Goal: Task Accomplishment & Management: Manage account settings

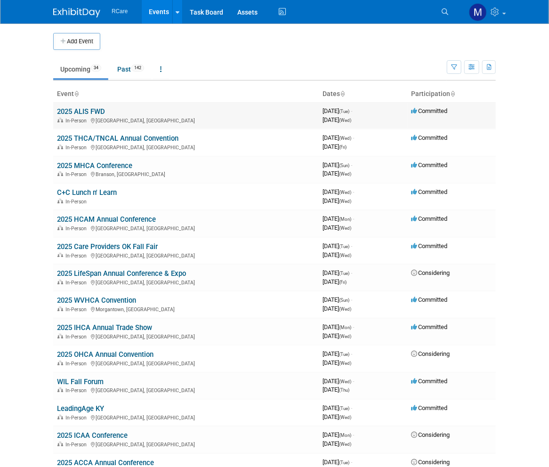
click at [92, 112] on link "2025 ALIS FWD" at bounding box center [81, 111] width 48 height 8
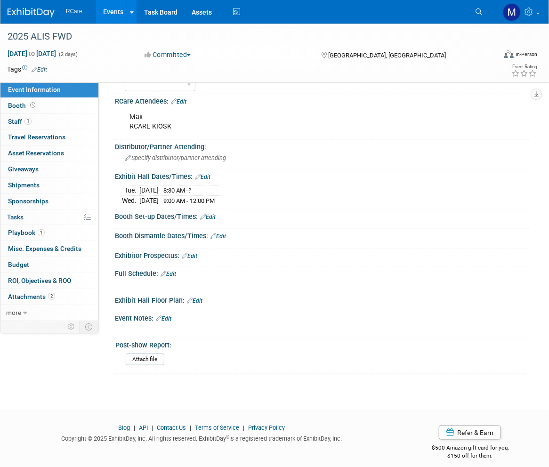
scroll to position [155, 0]
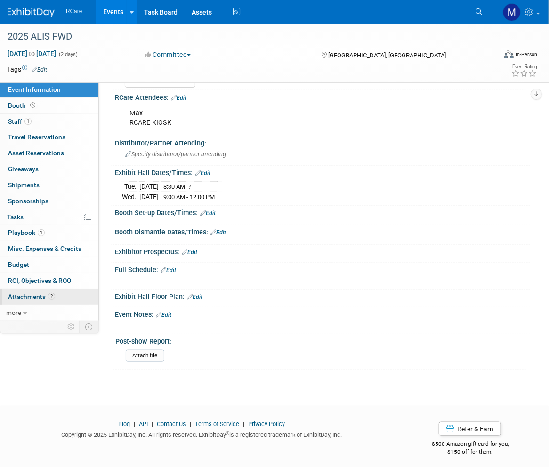
click at [40, 298] on span "Attachments 2" at bounding box center [31, 297] width 47 height 8
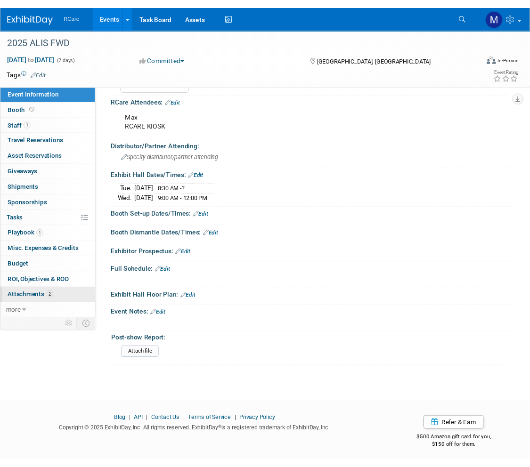
scroll to position [0, 0]
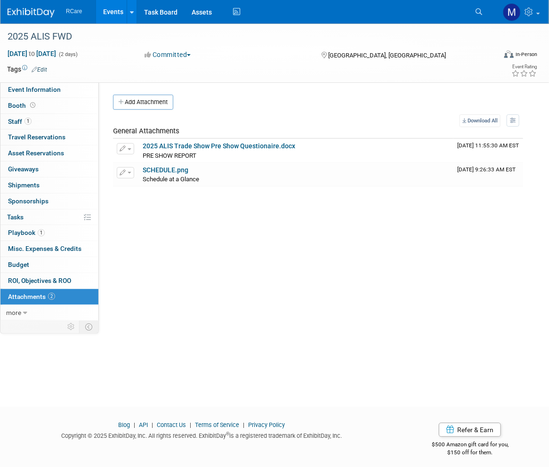
click at [241, 256] on div "Event Website: Edit https://www.go-alis.com/fwd/ Event Tagline: FWD....Forward …" at bounding box center [314, 201] width 431 height 238
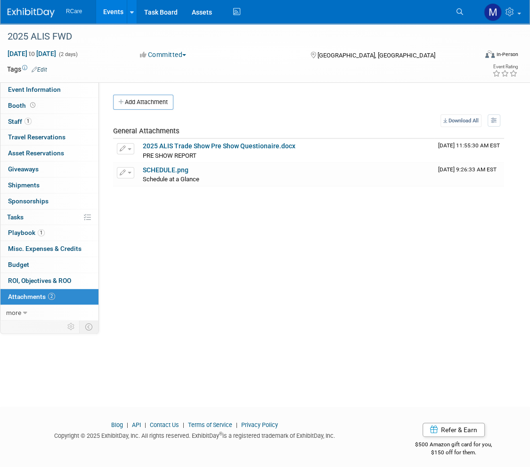
click at [113, 14] on link "Events" at bounding box center [113, 12] width 34 height 24
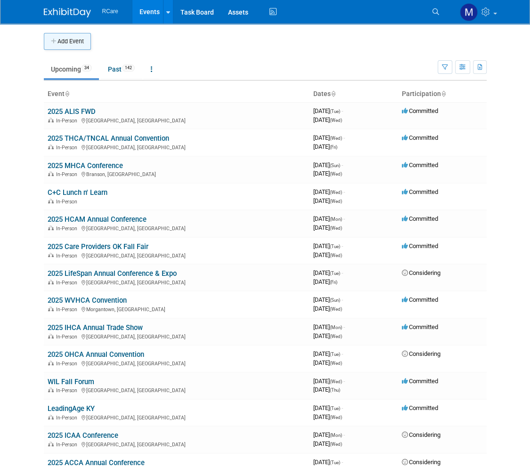
drag, startPoint x: 59, startPoint y: 32, endPoint x: 58, endPoint y: 37, distance: 5.4
click at [59, 33] on div "Add Event" at bounding box center [265, 37] width 443 height 26
click at [58, 39] on button "Add Event" at bounding box center [67, 41] width 47 height 17
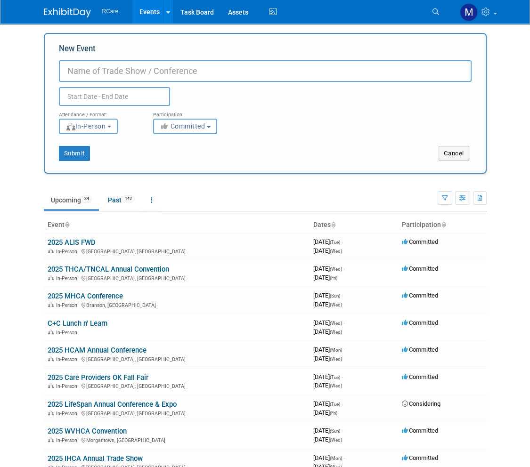
type input "P"
type input "2025 PHCA"
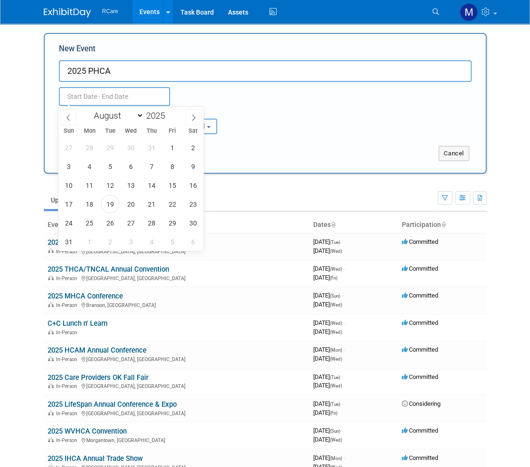
click at [79, 99] on input "text" at bounding box center [114, 96] width 111 height 19
click at [125, 116] on select "January February March April May June July August September October November De…" at bounding box center [117, 116] width 54 height 12
select select "8"
click at [90, 110] on select "January February March April May June July August September October November De…" at bounding box center [117, 116] width 54 height 12
click at [130, 148] on span "3" at bounding box center [131, 147] width 18 height 18
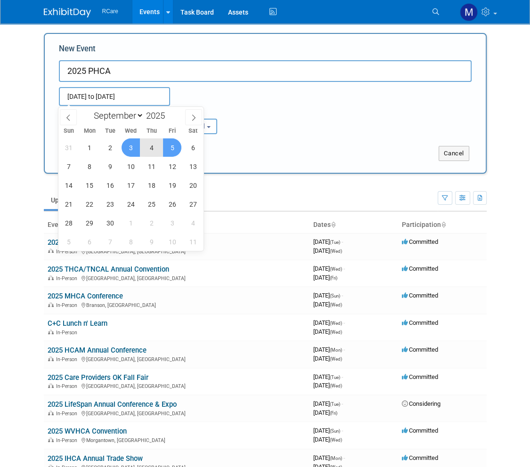
click at [171, 143] on span "5" at bounding box center [172, 147] width 18 height 18
type input "Sep 3, 2025 to Sep 5, 2025"
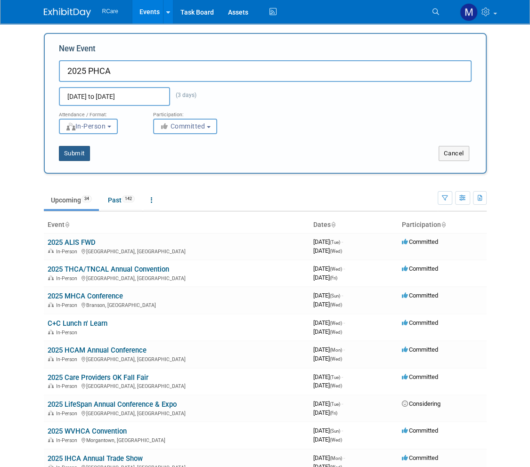
click at [80, 154] on button "Submit" at bounding box center [74, 153] width 31 height 15
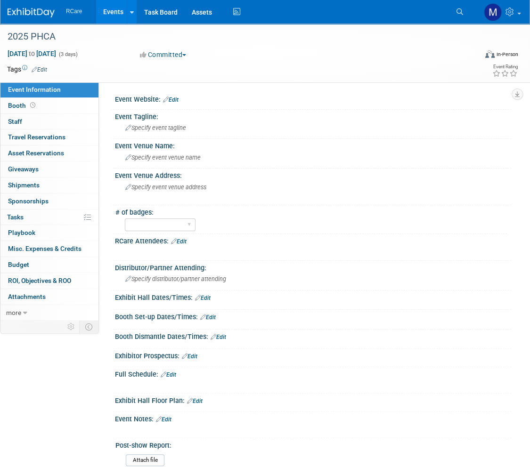
click at [183, 239] on link "Edit" at bounding box center [179, 241] width 16 height 7
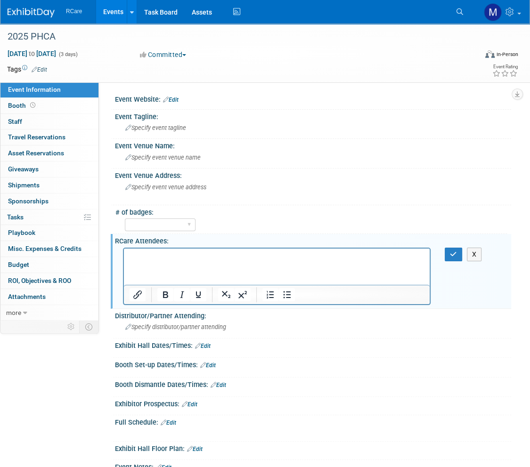
click at [163, 252] on p "Rich Text Area. Press ALT-0 for help." at bounding box center [277, 256] width 295 height 9
click at [452, 251] on icon "button" at bounding box center [453, 254] width 7 height 7
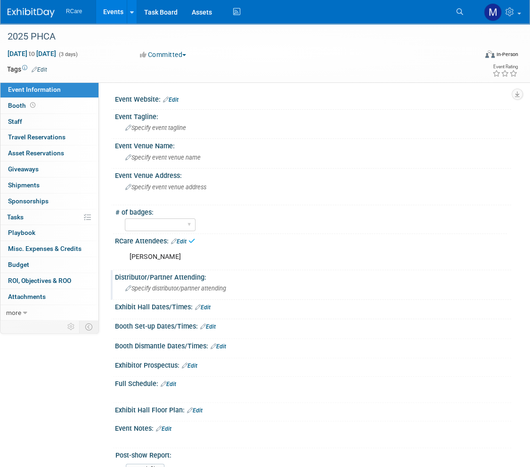
click at [158, 288] on span "Specify distributor/partner attending" at bounding box center [175, 288] width 101 height 7
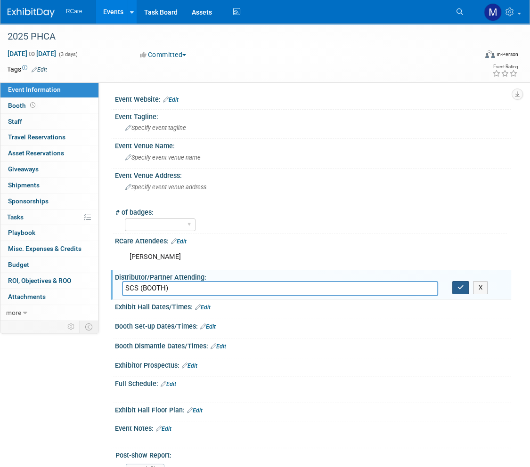
type input "SCS (BOOTH)"
click at [462, 290] on button "button" at bounding box center [460, 287] width 17 height 13
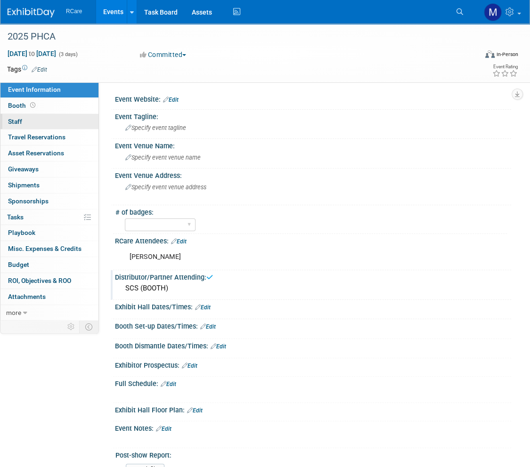
click at [31, 122] on link "0 Staff 0" at bounding box center [49, 122] width 98 height 16
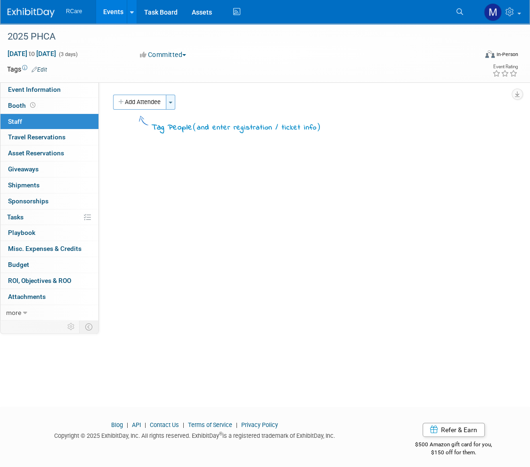
click at [171, 102] on span "button" at bounding box center [171, 103] width 4 height 2
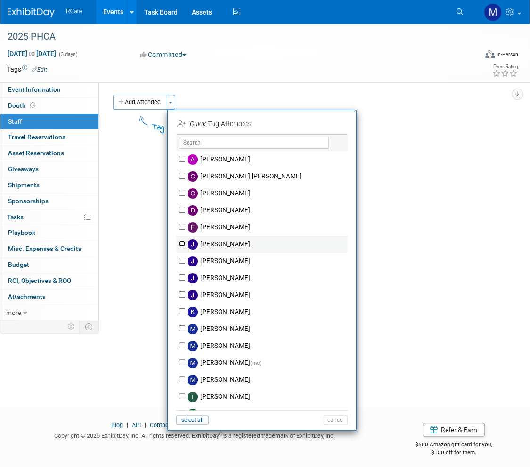
click at [184, 243] on input "Jake Vattimo" at bounding box center [182, 244] width 6 height 6
checkbox input "true"
click at [334, 120] on button "Apply" at bounding box center [332, 124] width 29 height 14
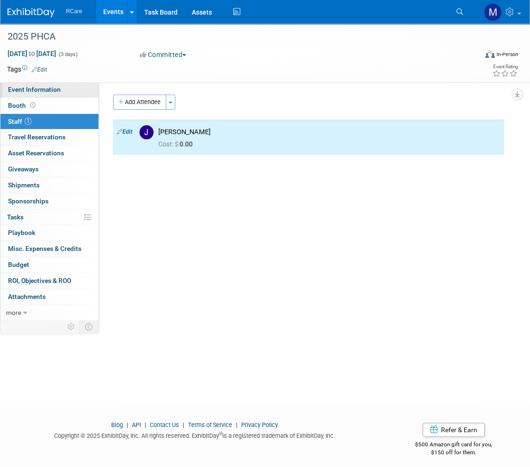
click at [32, 90] on span "Event Information" at bounding box center [34, 90] width 53 height 8
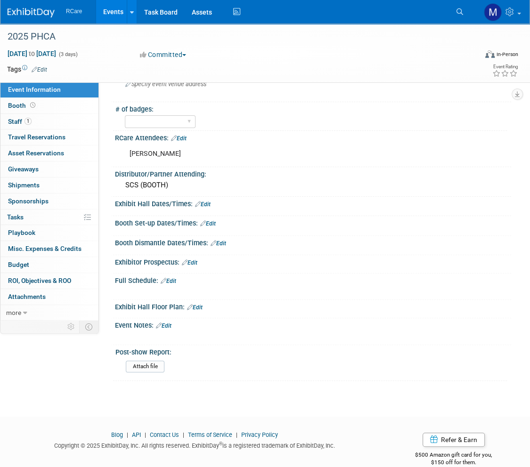
scroll to position [115, 0]
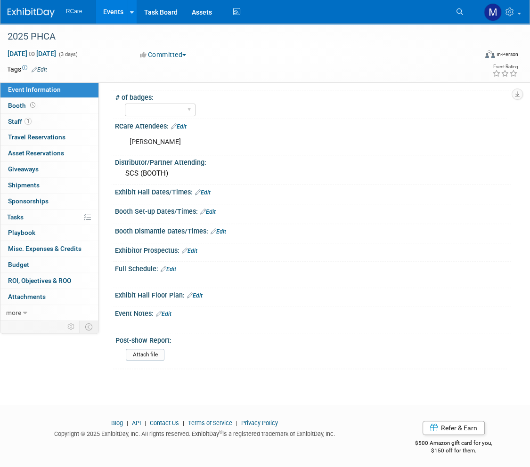
click at [168, 311] on link "Edit" at bounding box center [164, 314] width 16 height 7
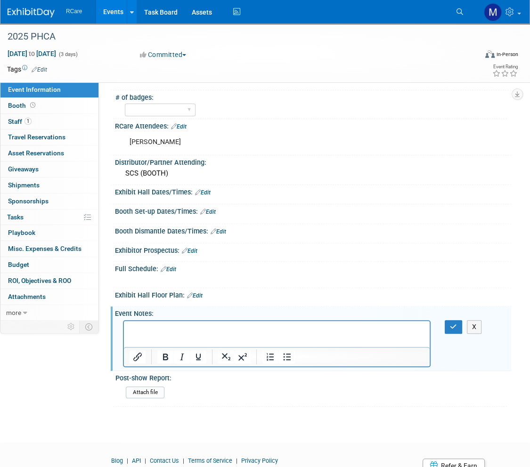
scroll to position [0, 0]
click at [444, 318] on div "X" at bounding box center [312, 320] width 384 height 5
click at [449, 320] on button "button" at bounding box center [453, 327] width 17 height 14
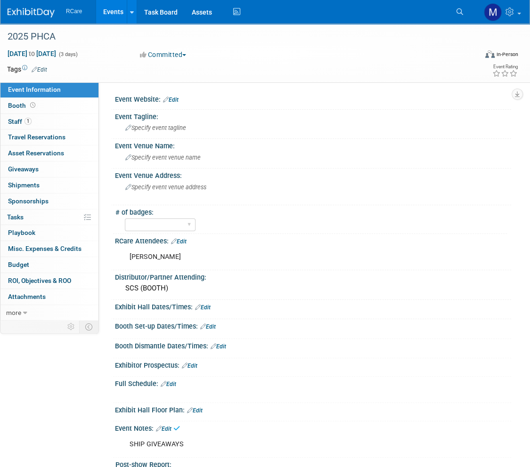
click at [109, 12] on link "Events" at bounding box center [113, 12] width 34 height 24
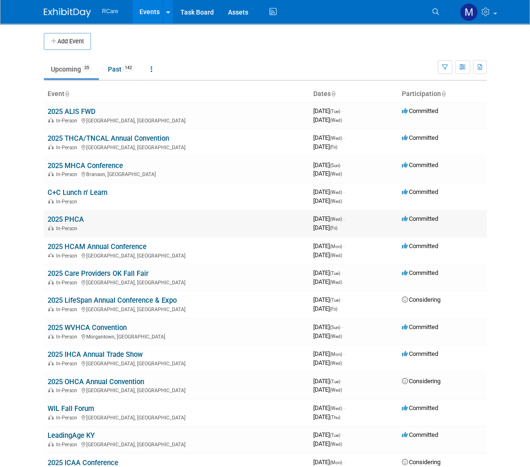
click at [68, 215] on link "2025 PHCA" at bounding box center [66, 219] width 36 height 8
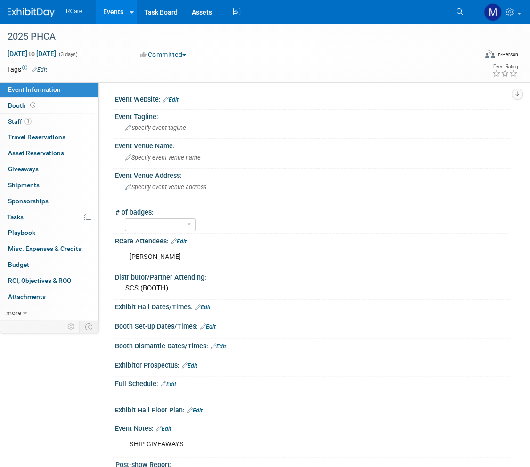
click at [176, 100] on link "Edit" at bounding box center [171, 100] width 16 height 7
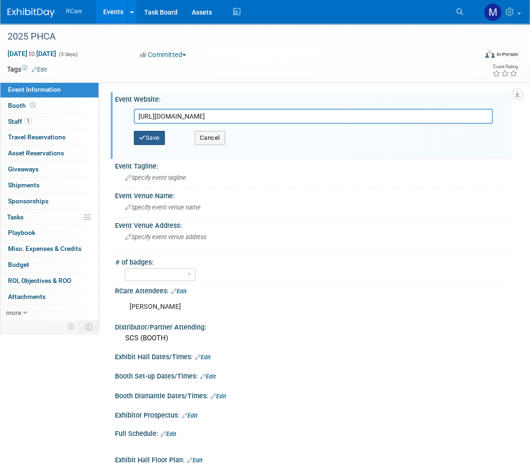
type input "[URL][DOMAIN_NAME]"
click at [155, 141] on button "Save" at bounding box center [149, 138] width 31 height 14
